Goal: Task Accomplishment & Management: Manage account settings

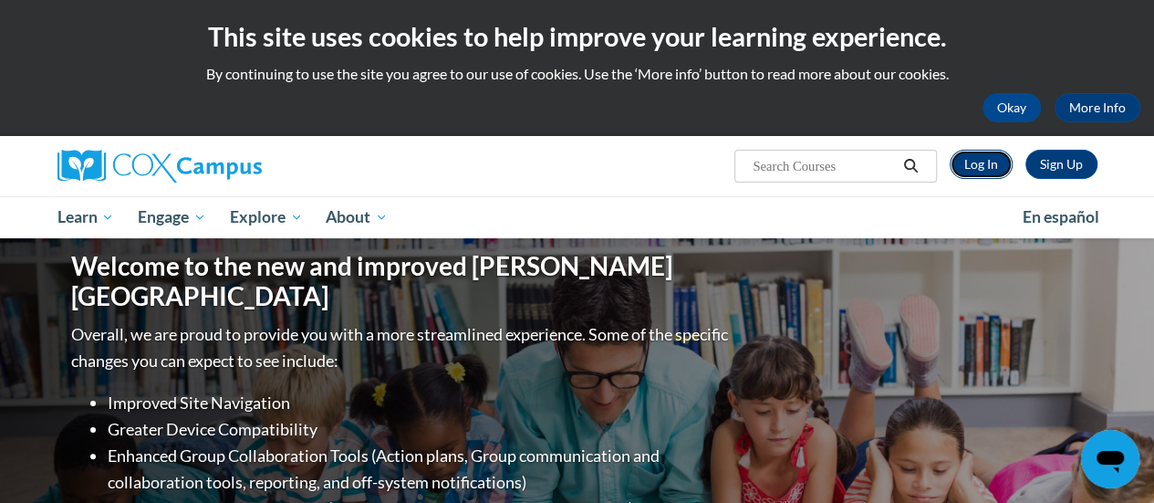
click at [980, 165] on link "Log In" at bounding box center [980, 164] width 63 height 29
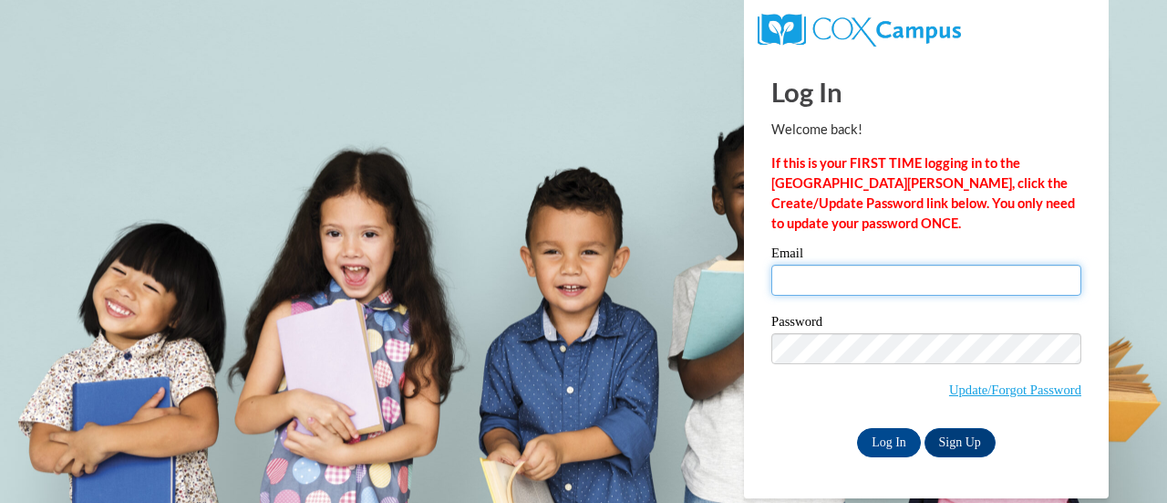
click at [817, 285] on input "Email" at bounding box center [927, 280] width 310 height 31
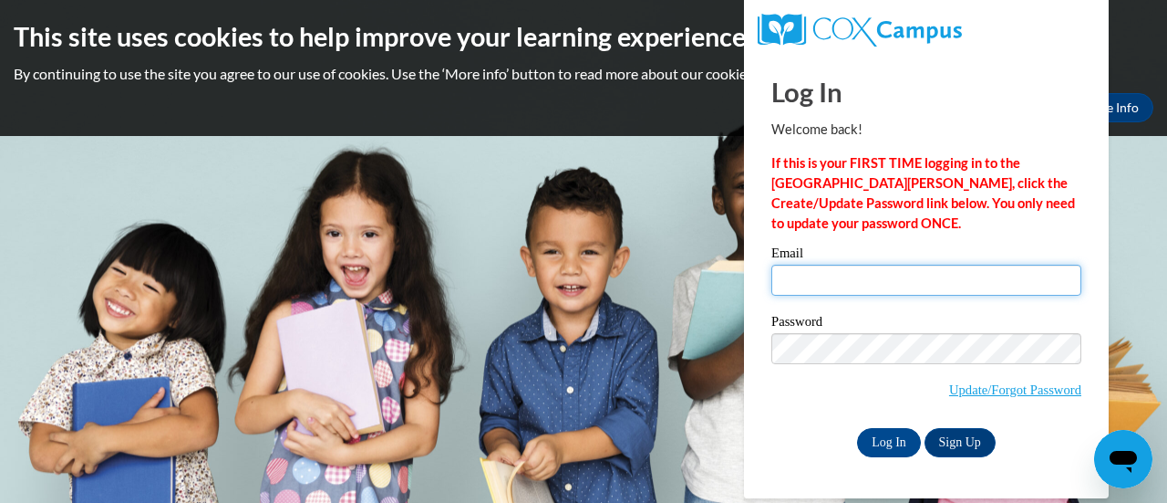
type input "[PERSON_NAME][EMAIL_ADDRESS][PERSON_NAME][DOMAIN_NAME]"
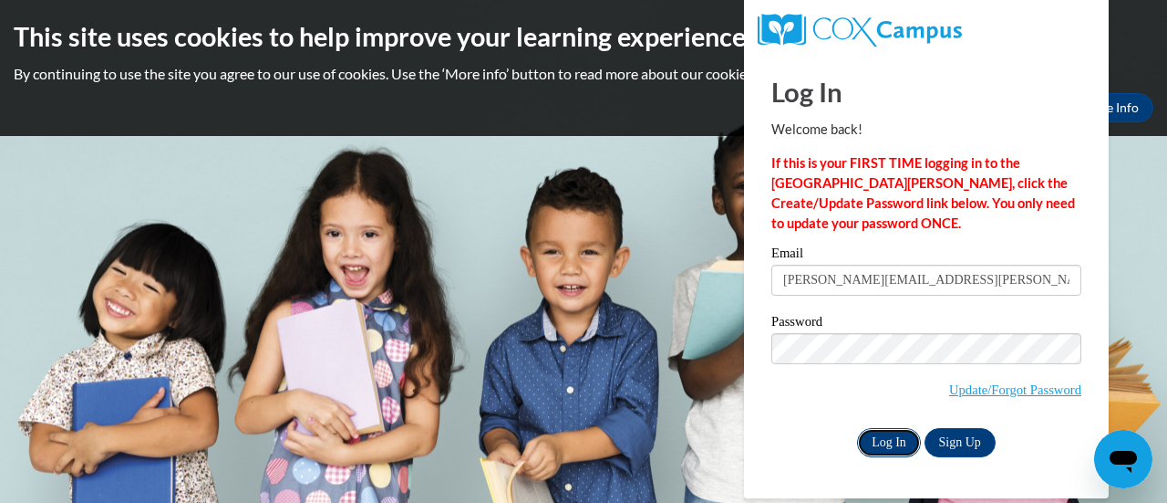
click at [894, 446] on input "Log In" at bounding box center [889, 442] width 64 height 29
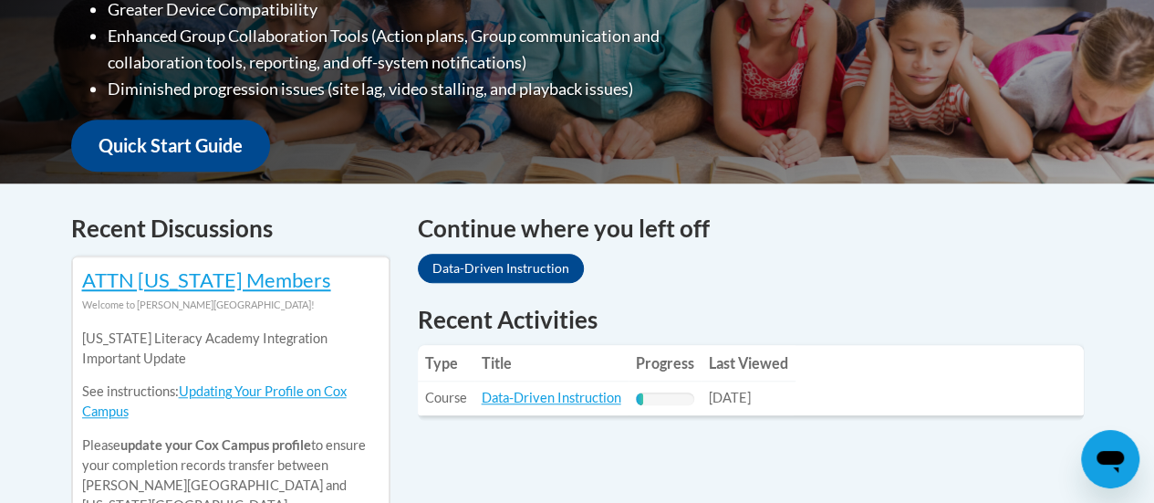
scroll to position [597, 0]
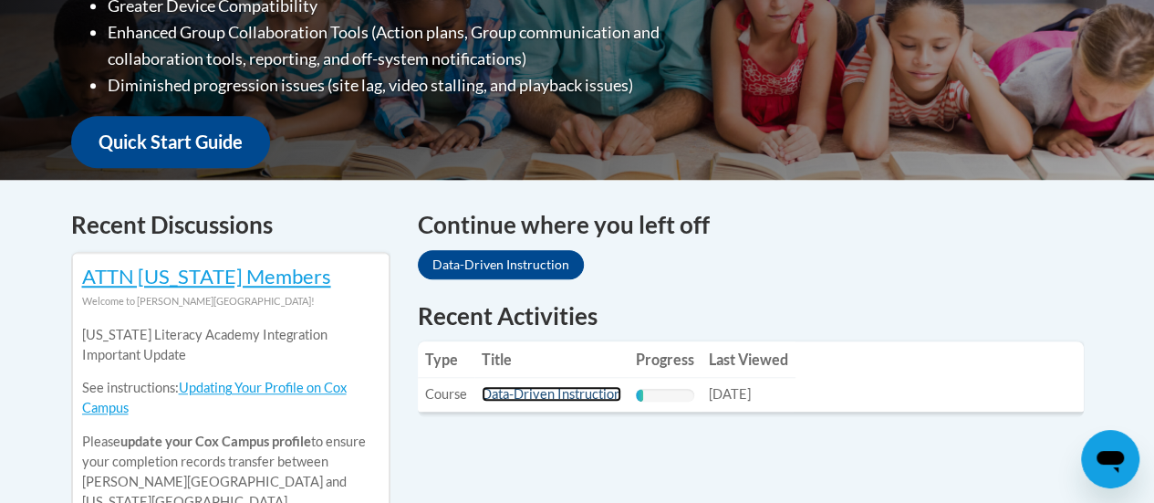
click at [543, 397] on link "Data-Driven Instruction" at bounding box center [552, 394] width 140 height 16
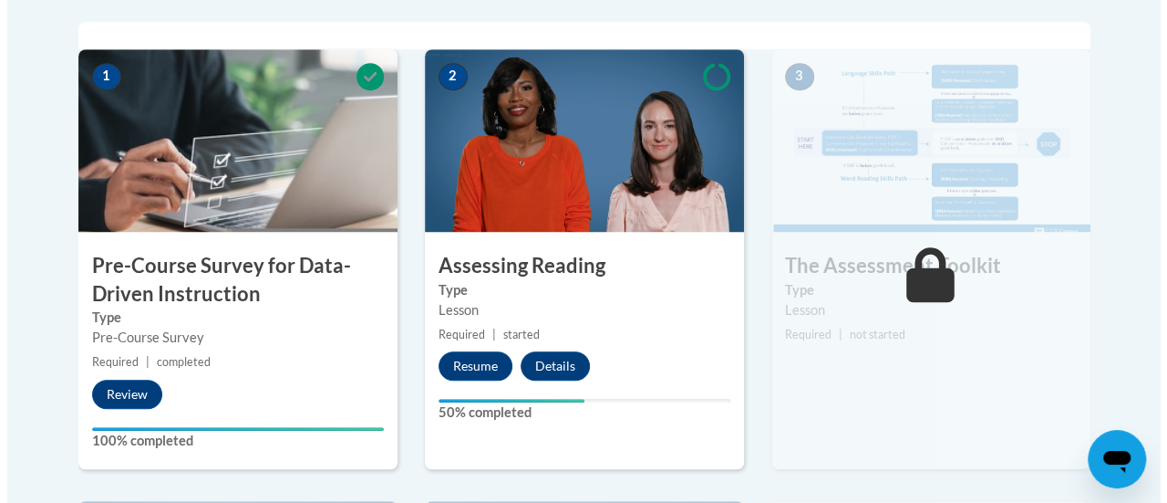
scroll to position [590, 0]
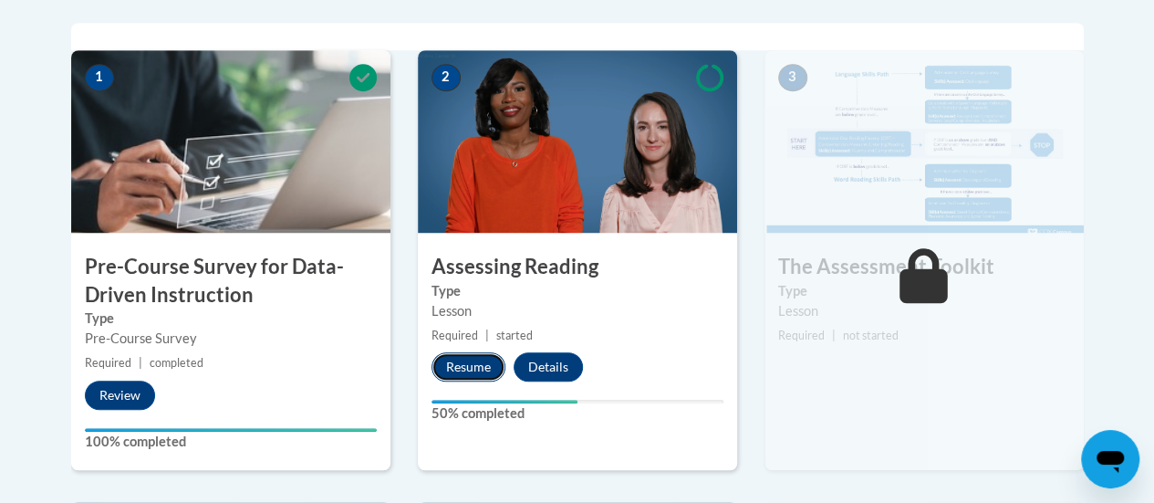
click at [480, 360] on button "Resume" at bounding box center [468, 366] width 74 height 29
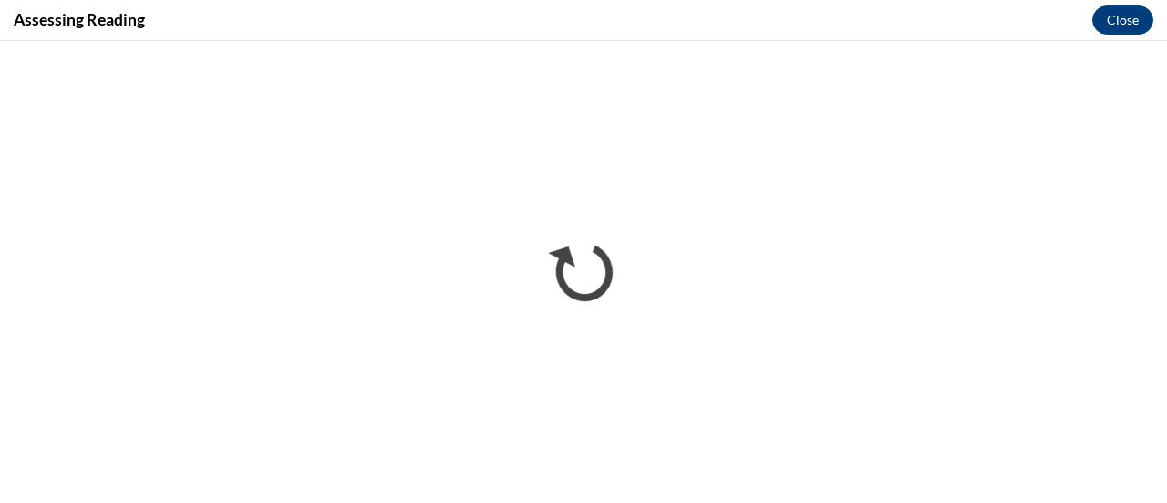
scroll to position [0, 0]
